Goal: Task Accomplishment & Management: Complete application form

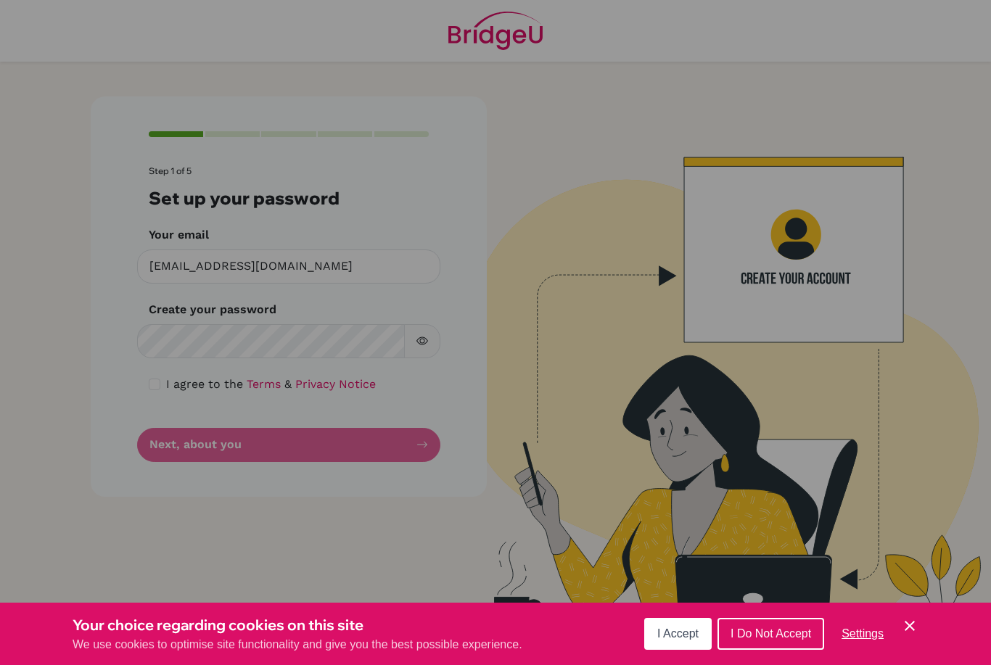
click at [674, 648] on button "I Accept" at bounding box center [677, 634] width 67 height 32
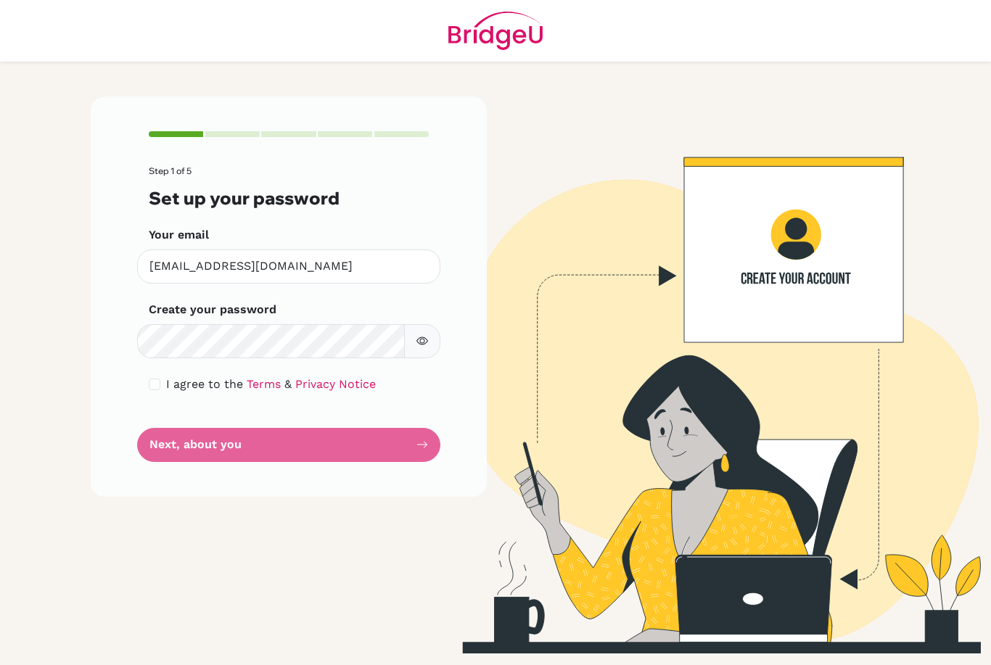
click at [157, 381] on input "checkbox" at bounding box center [155, 385] width 12 height 12
checkbox input "true"
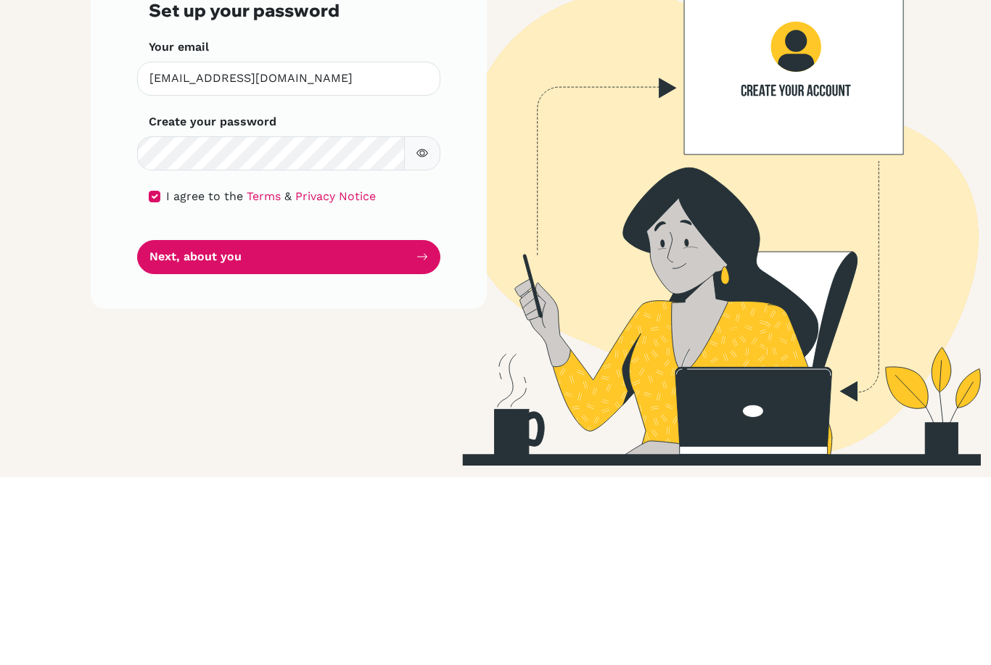
click at [177, 428] on button "Next, about you" at bounding box center [288, 445] width 303 height 34
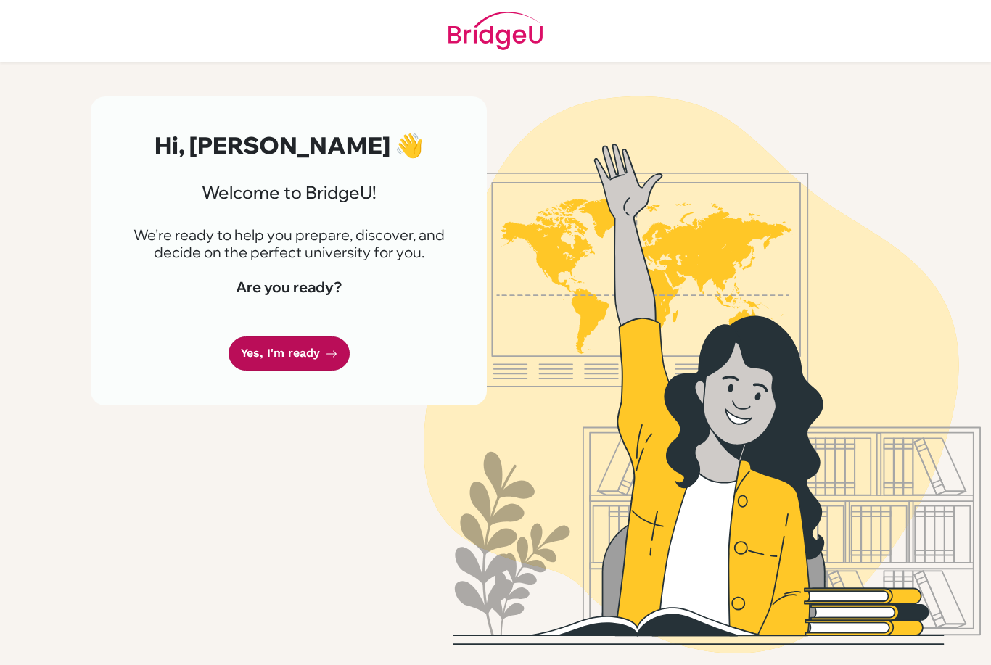
click at [272, 358] on link "Yes, I'm ready" at bounding box center [288, 354] width 121 height 34
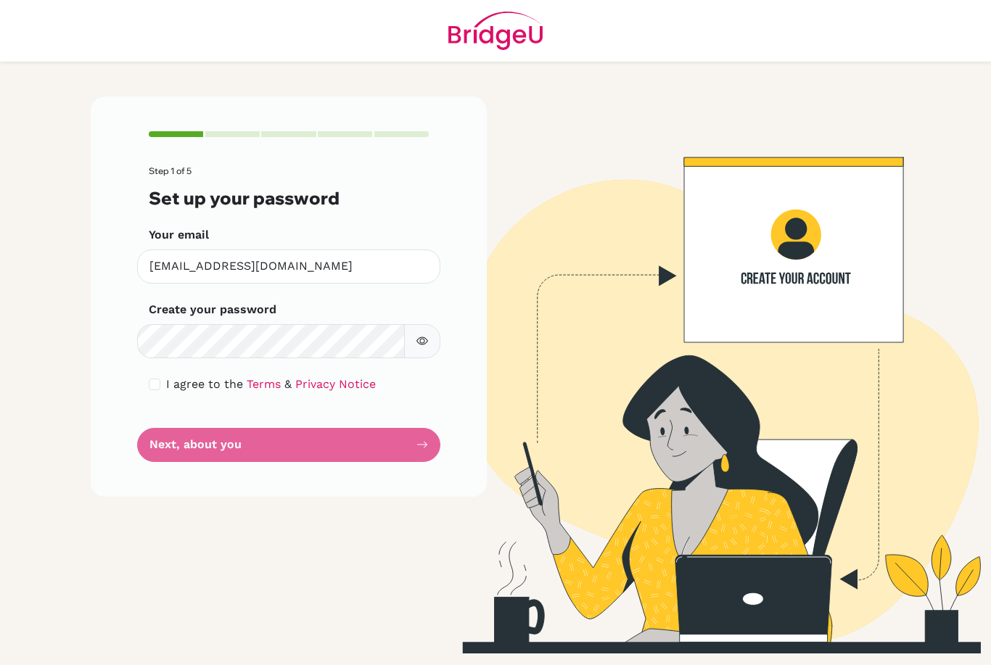
click at [153, 389] on div "I agree to the Terms & Privacy Notice" at bounding box center [289, 384] width 280 height 17
click at [152, 380] on input "checkbox" at bounding box center [155, 385] width 12 height 12
checkbox input "true"
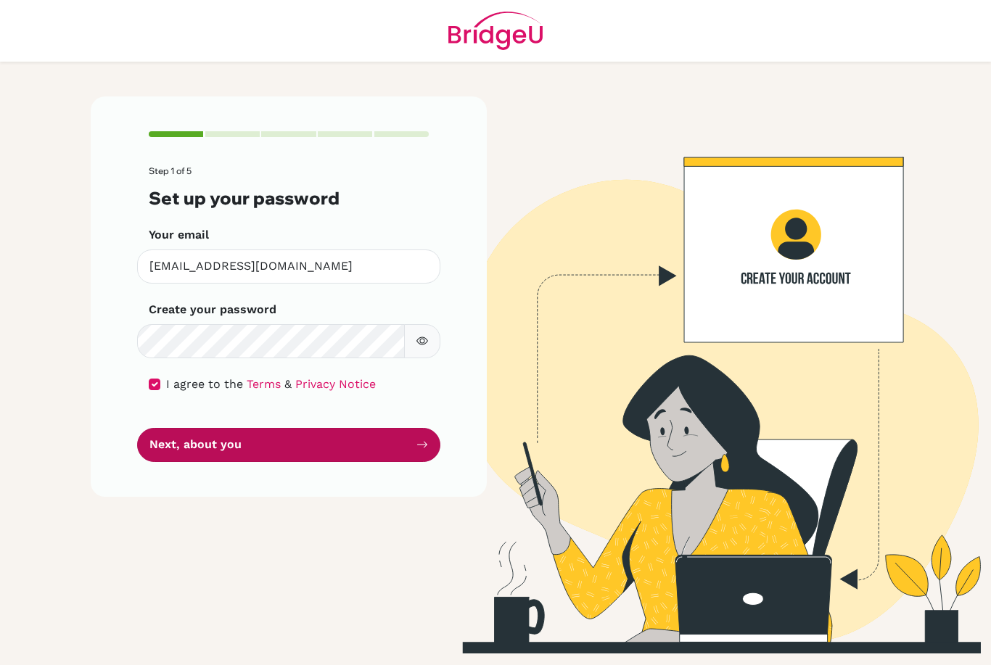
click at [173, 428] on button "Next, about you" at bounding box center [288, 445] width 303 height 34
